Goal: Information Seeking & Learning: Find specific fact

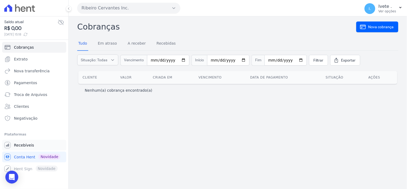
click at [16, 144] on span "Recebíveis" at bounding box center [24, 144] width 20 height 5
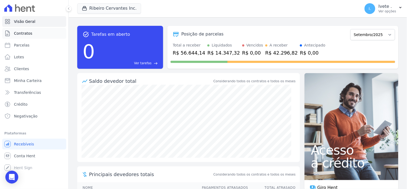
click at [22, 33] on span "Contratos" at bounding box center [23, 33] width 18 height 5
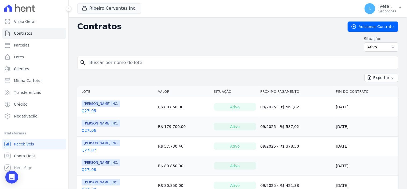
click at [98, 63] on input "search" at bounding box center [241, 62] width 310 height 11
type input "q33l33"
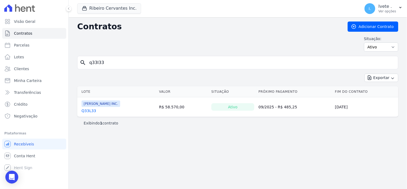
click at [89, 111] on link "Q33L33" at bounding box center [89, 110] width 14 height 5
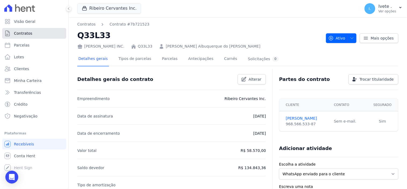
click at [26, 33] on span "Contratos" at bounding box center [23, 33] width 18 height 5
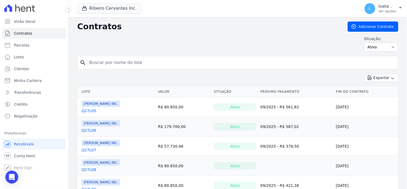
click at [114, 62] on input "search" at bounding box center [241, 62] width 310 height 11
type input "q33l32"
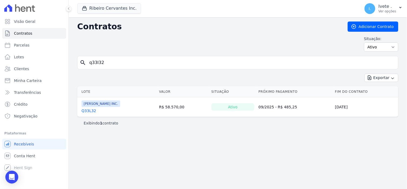
click at [91, 108] on link "Q33L32" at bounding box center [89, 110] width 14 height 5
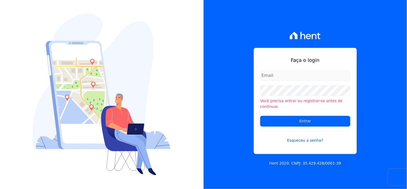
click at [275, 78] on input "email" at bounding box center [305, 75] width 90 height 11
click at [268, 77] on input "email" at bounding box center [305, 75] width 90 height 11
click at [266, 78] on input "iv" at bounding box center [305, 75] width 90 height 11
type input "[EMAIL_ADDRESS][DOMAIN_NAME]"
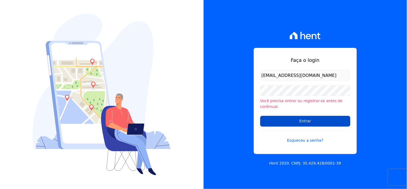
click at [293, 121] on input "Entrar" at bounding box center [305, 121] width 90 height 11
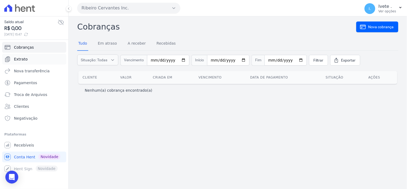
click at [28, 60] on link "Extrato" at bounding box center [34, 59] width 64 height 11
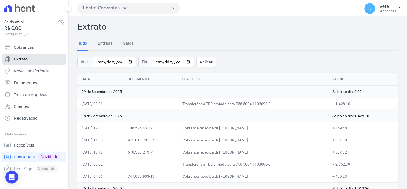
click at [23, 56] on link "Extrato" at bounding box center [34, 59] width 64 height 11
